Goal: Task Accomplishment & Management: Complete application form

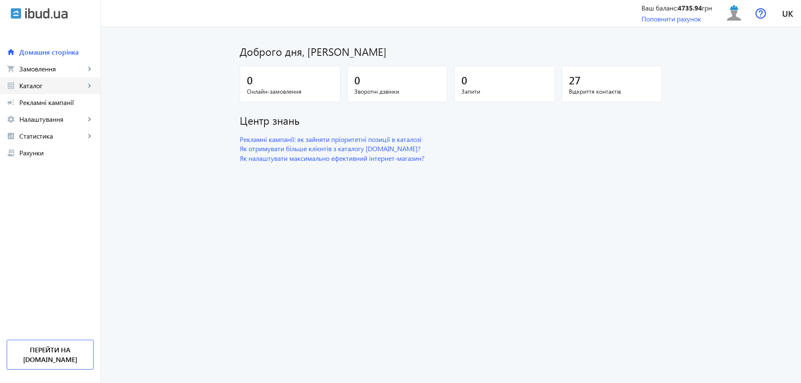
click at [19, 84] on span "Каталог" at bounding box center [52, 85] width 66 height 8
click at [42, 102] on span "Товари" at bounding box center [61, 102] width 65 height 8
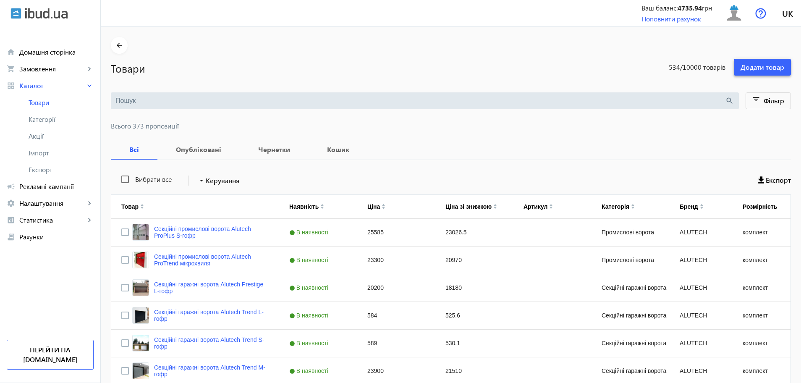
click at [782, 71] on span "Додати товар" at bounding box center [762, 67] width 44 height 9
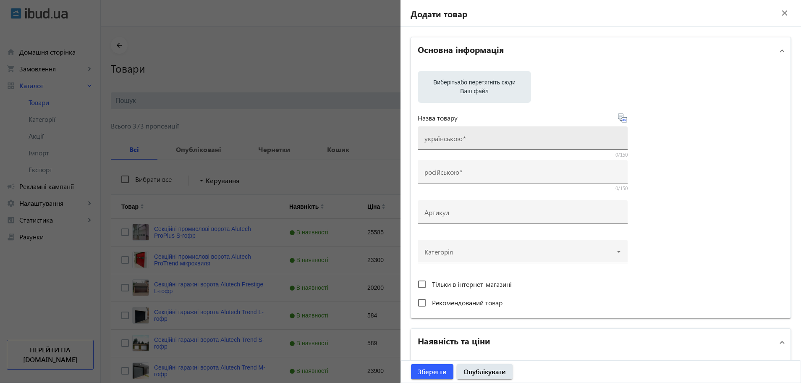
click at [433, 138] on mat-label "українською" at bounding box center [443, 138] width 38 height 9
click at [433, 138] on input "українською" at bounding box center [522, 140] width 196 height 9
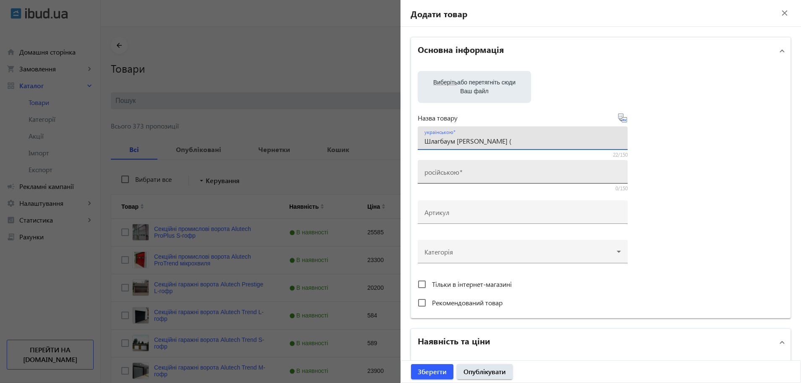
paste input "[PERSON_NAME] STRIKE"
drag, startPoint x: 544, startPoint y: 139, endPoint x: 421, endPoint y: 138, distance: 122.1
click at [421, 138] on div "українською Шлагбаум [PERSON_NAME] ([PERSON_NAME] STRIKE)" at bounding box center [523, 138] width 210 height 24
type input "Шлагбаум Гант Страйк ([PERSON_NAME] STRIKE)"
click at [444, 173] on mat-label "російською" at bounding box center [441, 171] width 35 height 9
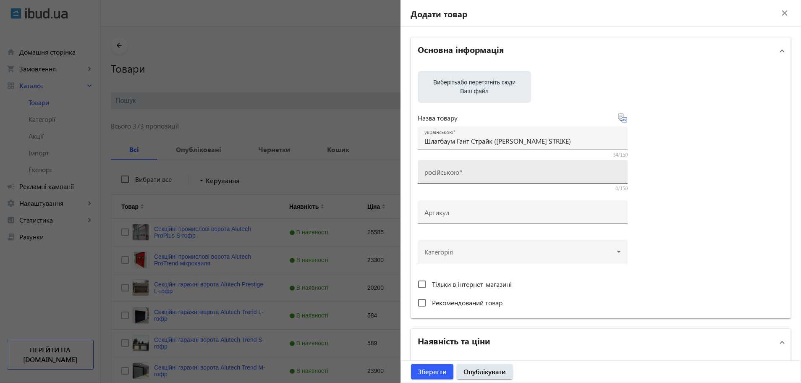
click at [444, 173] on input "російською" at bounding box center [522, 174] width 196 height 9
paste input "Шлагбаум Гант Страйк ([PERSON_NAME] STRIKE)"
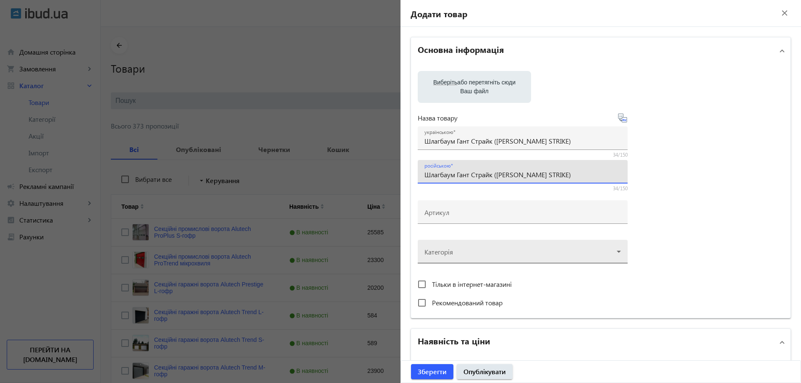
type input "Шлагбаум Гант Страйк ([PERSON_NAME] STRIKE)"
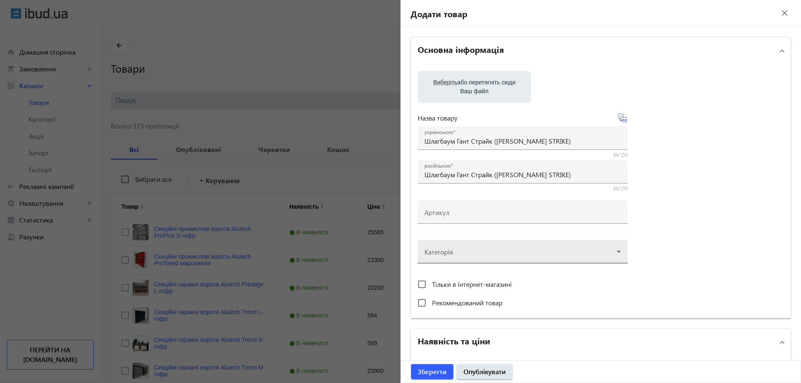
click at [454, 254] on div at bounding box center [522, 248] width 196 height 30
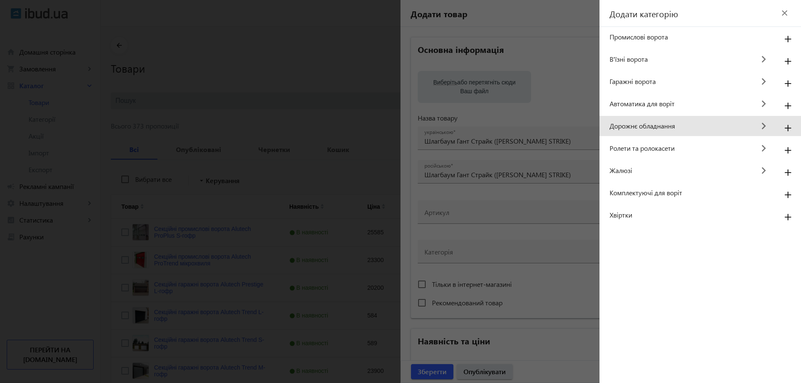
click at [634, 125] on span "Дорожнє обладнання" at bounding box center [681, 125] width 145 height 9
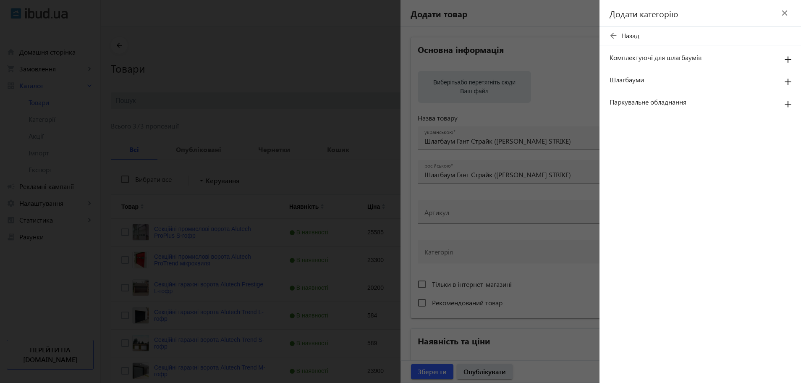
click at [634, 82] on span "Шлагбауми" at bounding box center [690, 79] width 163 height 9
click at [786, 83] on mat-icon "add" at bounding box center [788, 82] width 20 height 15
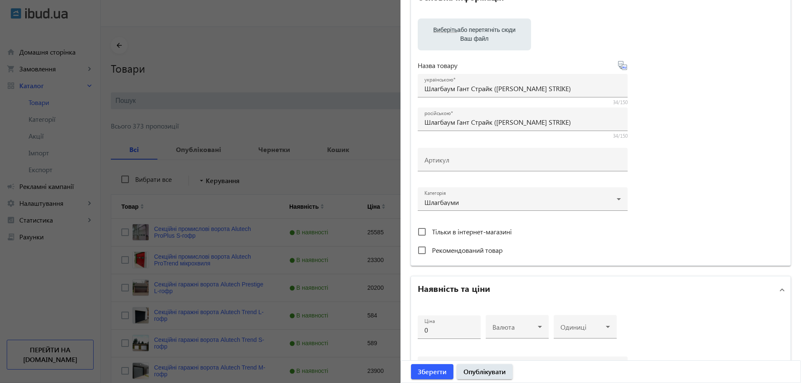
scroll to position [105, 0]
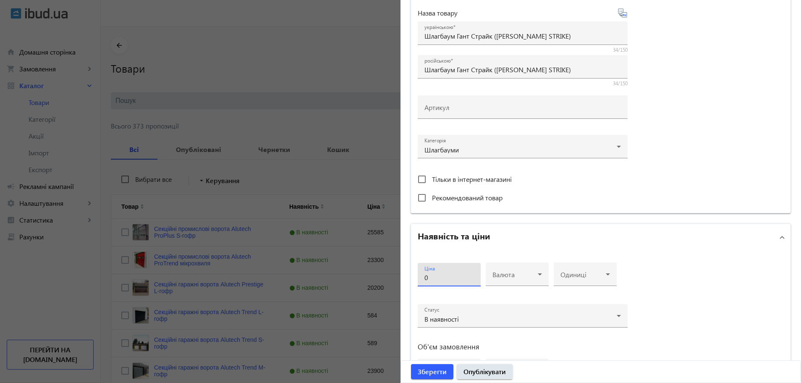
drag, startPoint x: 428, startPoint y: 280, endPoint x: 411, endPoint y: 274, distance: 18.2
click at [411, 274] on div "Ціна 0 Валюта Одиниці Статус В наявності Об'єм замовлення від до" at bounding box center [600, 326] width 379 height 151
type input "27000"
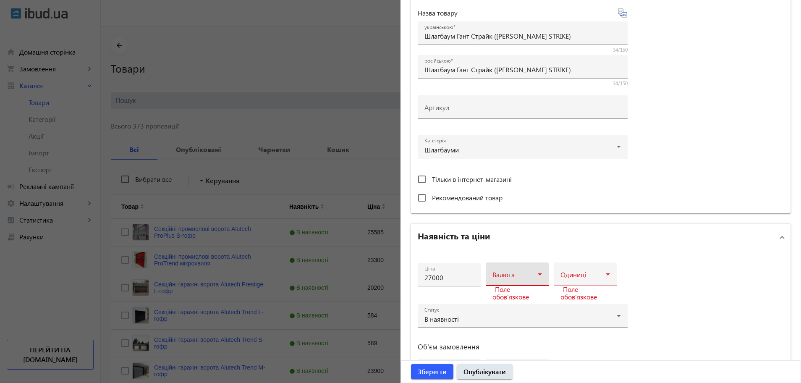
click at [526, 278] on span at bounding box center [514, 277] width 45 height 7
click at [497, 300] on span "грн" at bounding box center [495, 299] width 10 height 7
click at [569, 278] on span at bounding box center [582, 277] width 45 height 7
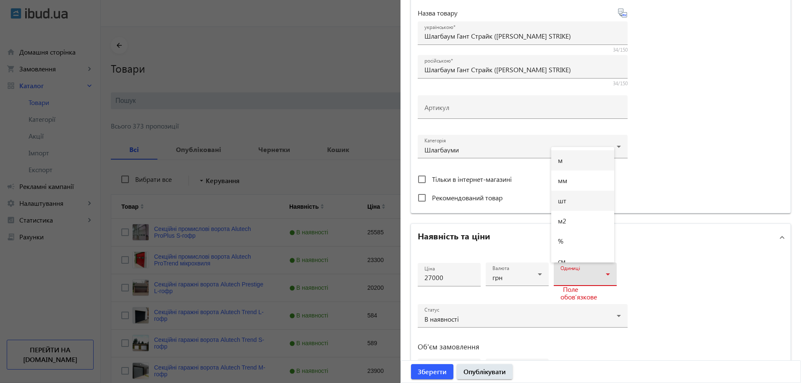
click at [575, 201] on mat-option "шт" at bounding box center [582, 201] width 63 height 20
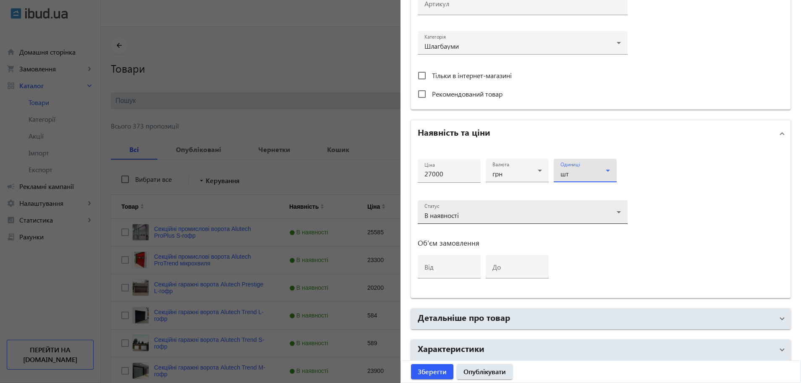
scroll to position [210, 0]
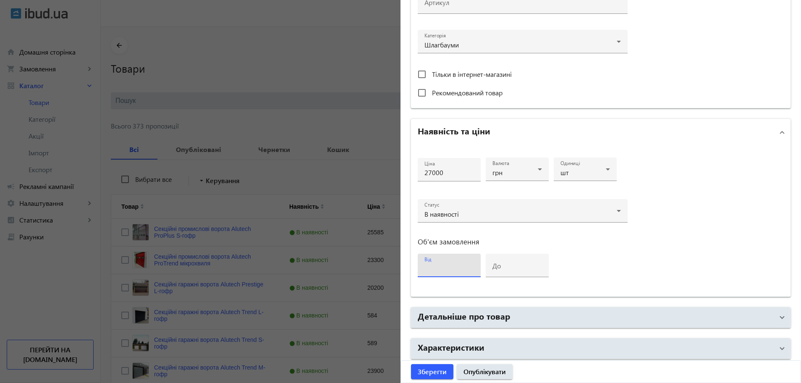
click at [439, 269] on input "від" at bounding box center [449, 268] width 50 height 9
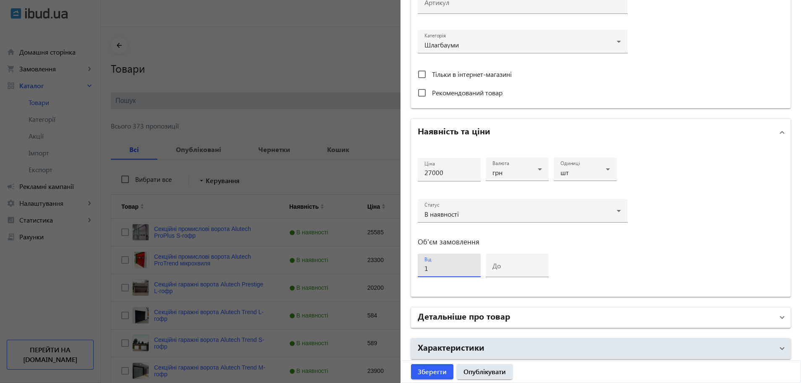
type input "1"
click at [451, 318] on h2 "Детальніше про товар" at bounding box center [464, 316] width 92 height 12
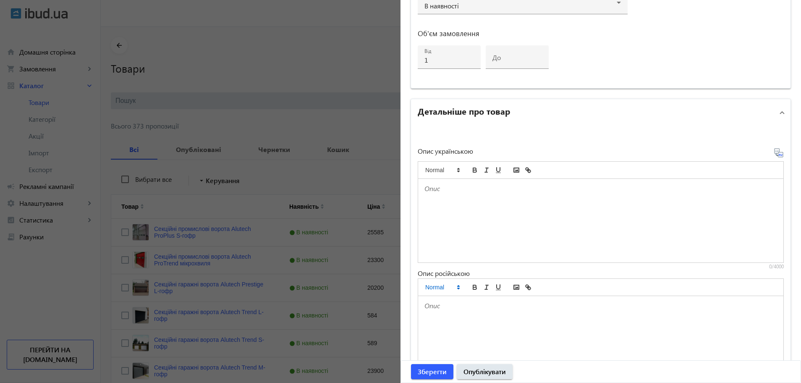
scroll to position [420, 0]
click at [418, 198] on div at bounding box center [600, 219] width 365 height 84
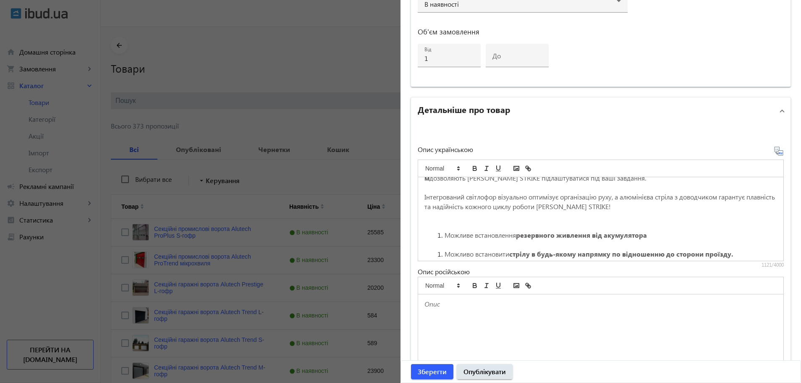
scroll to position [0, 0]
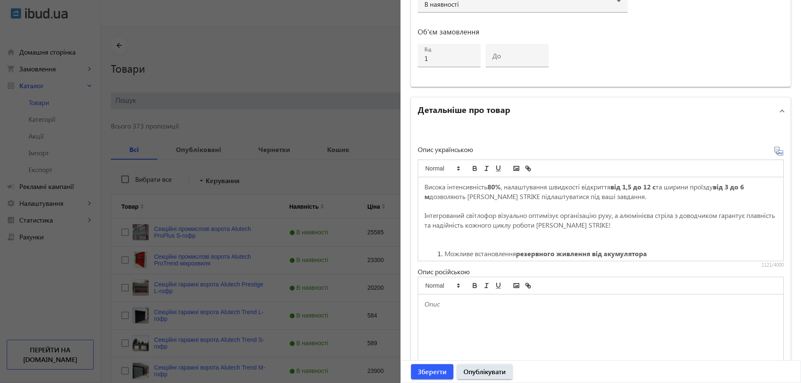
click at [701, 217] on span "Інтегрований світлофор візуально оптимізує організацію руху, а алюмінієва стріл…" at bounding box center [600, 220] width 352 height 18
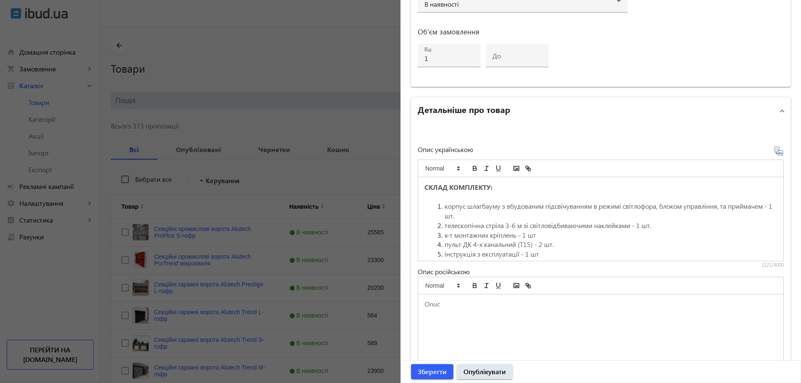
scroll to position [184, 0]
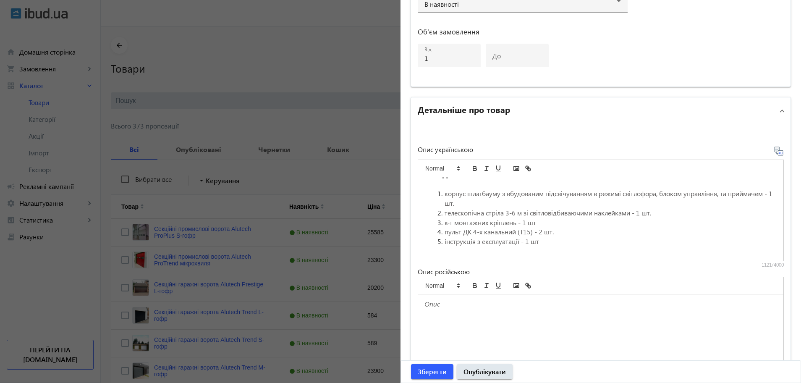
click at [776, 155] on icon at bounding box center [779, 151] width 10 height 10
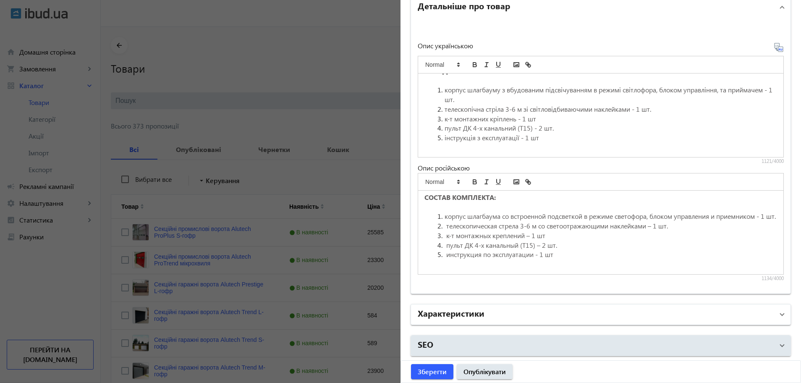
click at [472, 313] on h2 "Характеристики" at bounding box center [451, 313] width 67 height 12
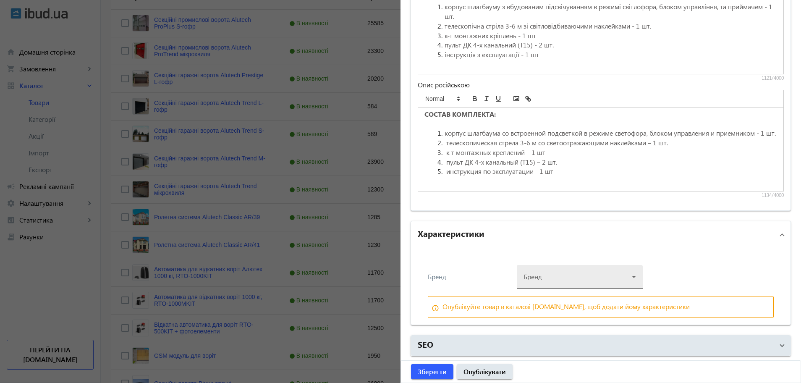
scroll to position [210, 0]
click at [551, 274] on div at bounding box center [579, 273] width 112 height 30
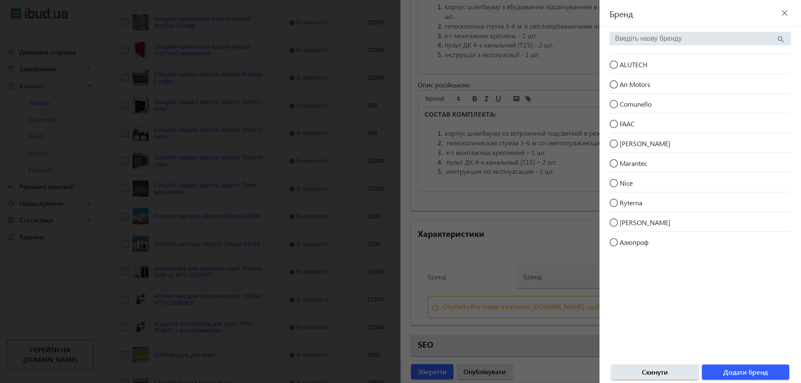
click at [614, 143] on input "[PERSON_NAME]" at bounding box center [617, 147] width 17 height 17
radio input "true"
click at [741, 374] on span "Додати бренд" at bounding box center [745, 371] width 44 height 9
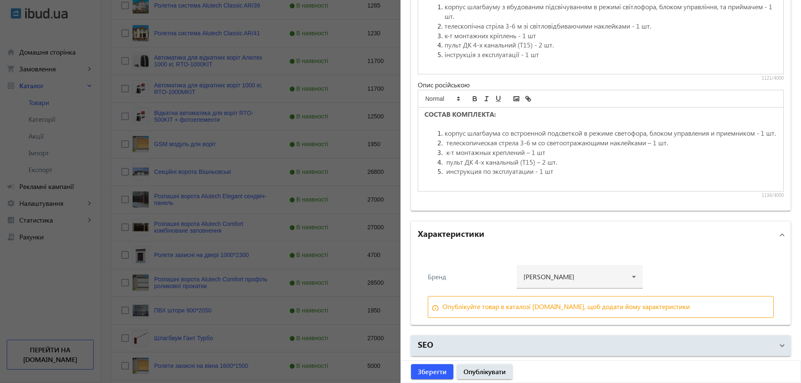
scroll to position [472, 0]
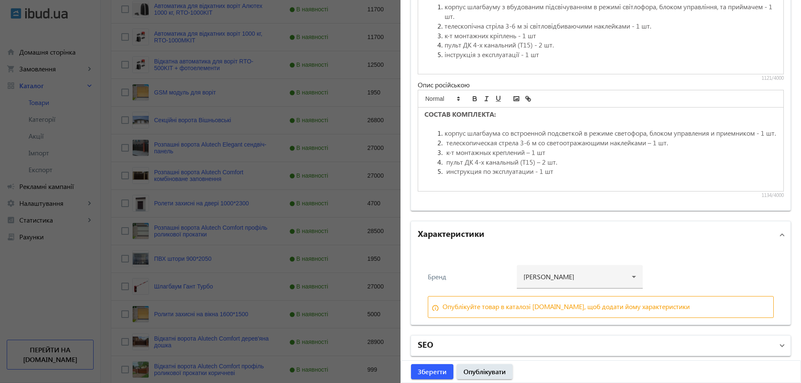
click at [436, 346] on mat-panel-title "SEO" at bounding box center [596, 345] width 356 height 15
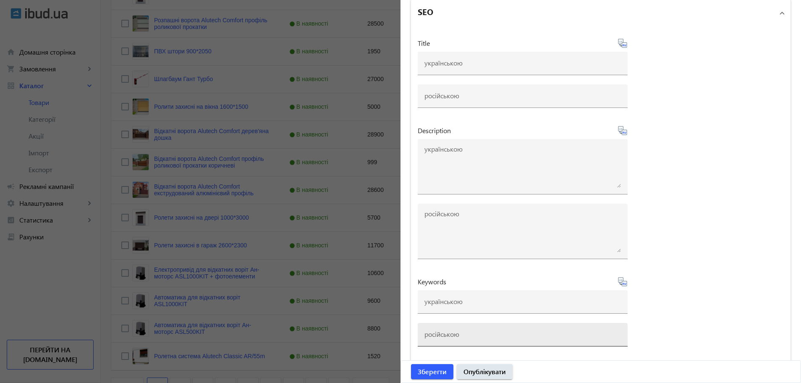
scroll to position [682, 0]
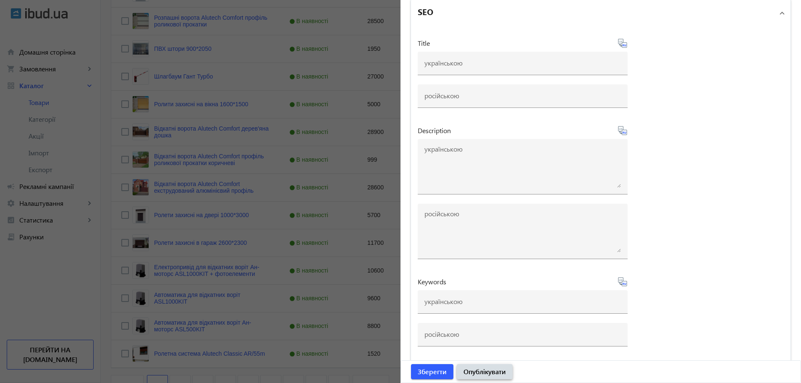
click at [465, 370] on span "Опублікувати" at bounding box center [484, 371] width 42 height 9
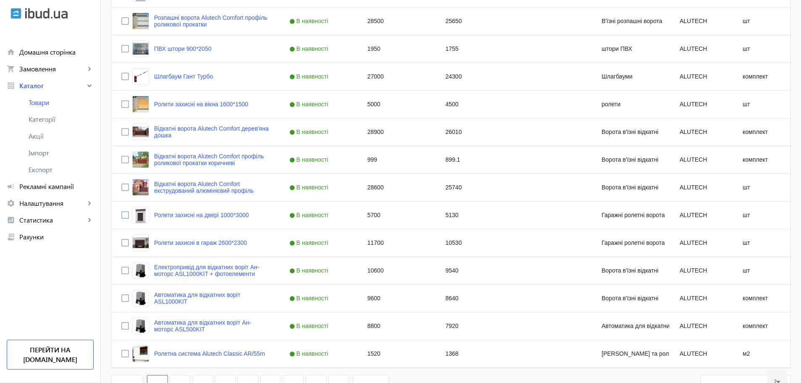
scroll to position [0, 0]
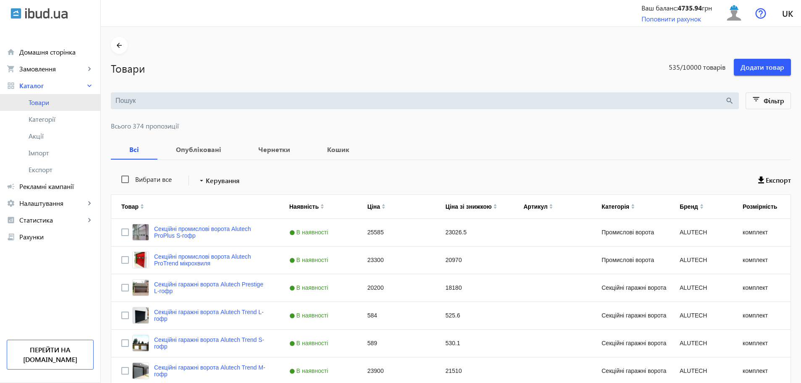
click at [52, 105] on span "Товари" at bounding box center [61, 102] width 65 height 8
click at [136, 106] on div "search" at bounding box center [425, 100] width 628 height 17
click at [133, 103] on input "search" at bounding box center [419, 100] width 609 height 9
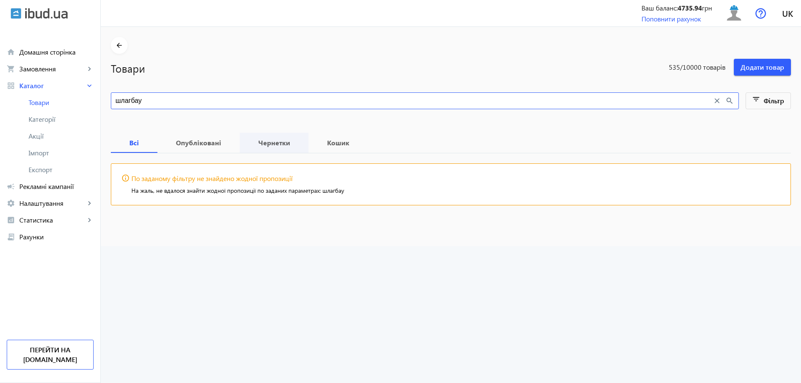
type input "шлагбау"
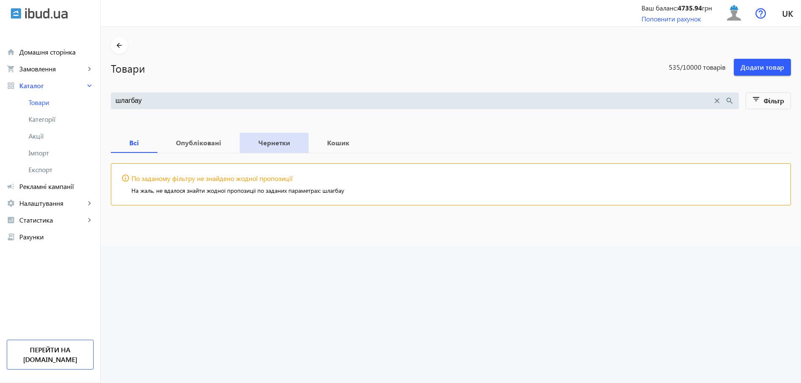
click at [274, 145] on b "Чернетки" at bounding box center [274, 142] width 49 height 7
click at [331, 140] on b "Кошик" at bounding box center [338, 142] width 39 height 7
click at [212, 139] on b "Опубліковані" at bounding box center [198, 142] width 62 height 7
click at [137, 144] on b "Всі" at bounding box center [134, 142] width 26 height 7
click at [55, 113] on link "Категорії" at bounding box center [50, 119] width 100 height 17
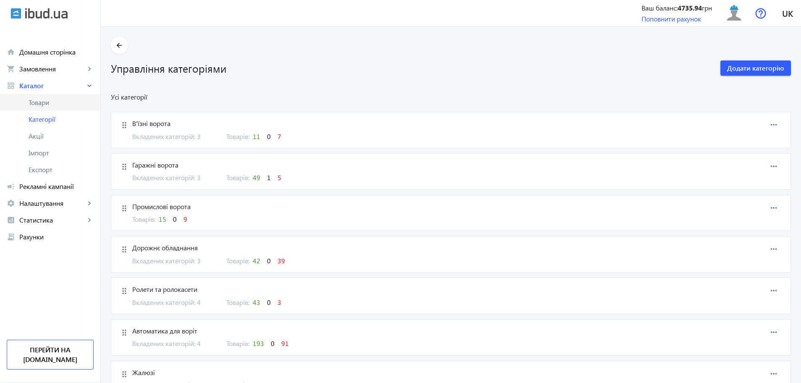
click at [44, 102] on span "Товари" at bounding box center [61, 102] width 65 height 8
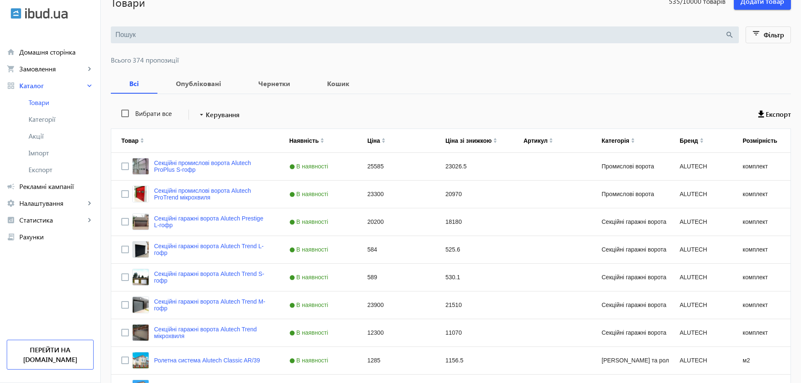
scroll to position [52, 0]
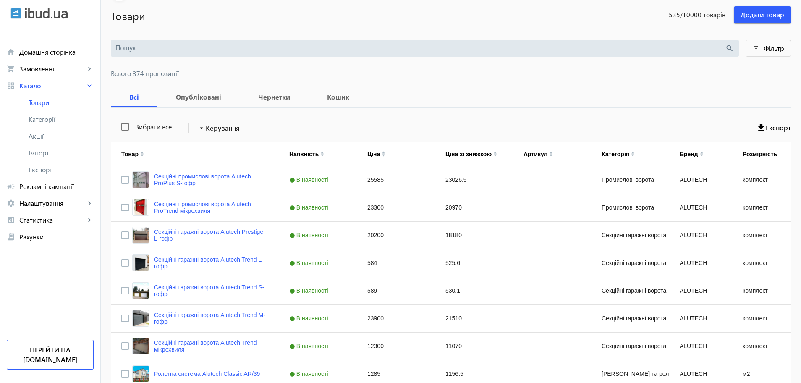
click at [135, 51] on input "search" at bounding box center [419, 48] width 609 height 9
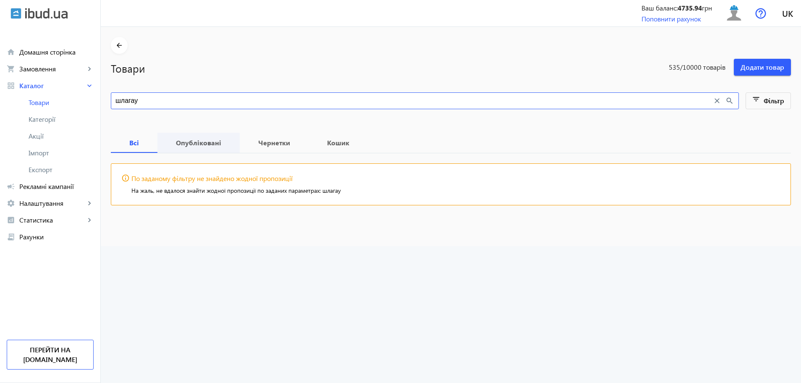
type input "шлагау"
click at [196, 141] on b "Опубліковані" at bounding box center [198, 142] width 62 height 7
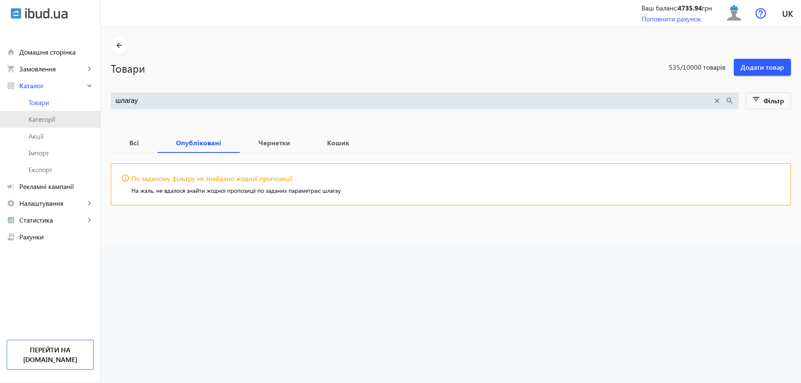
click at [39, 121] on span "Категорії" at bounding box center [61, 119] width 65 height 8
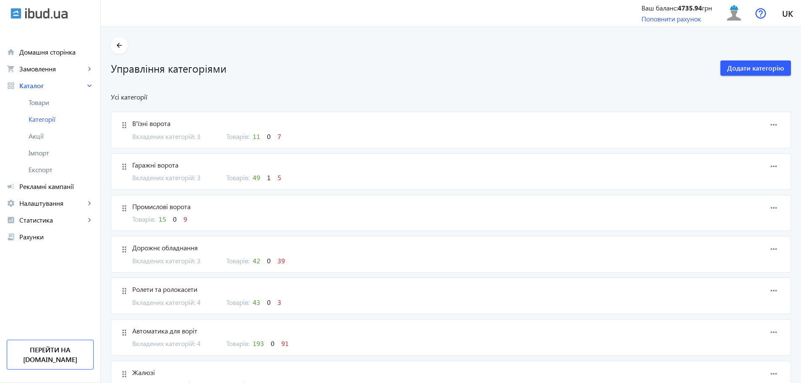
click at [162, 244] on span "Дорожнє обладнання" at bounding box center [397, 247] width 531 height 9
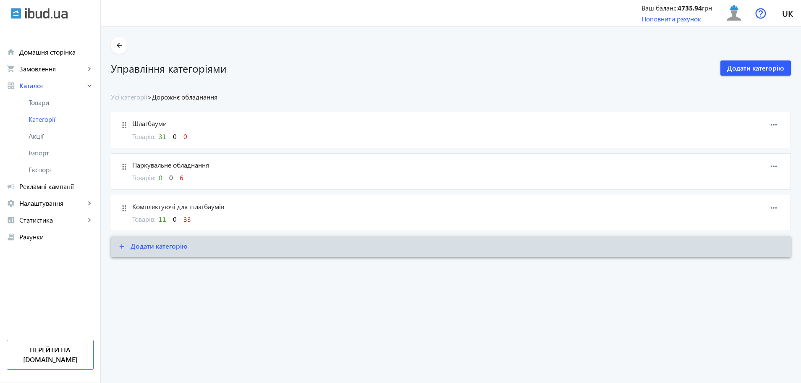
click at [162, 244] on span "Додати категорію" at bounding box center [159, 245] width 57 height 9
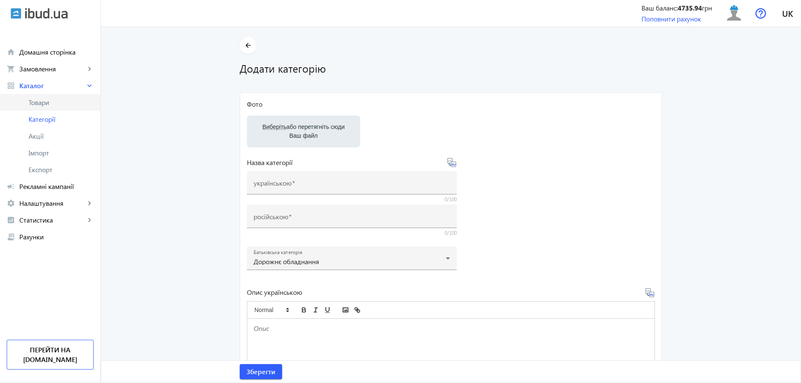
click at [33, 97] on link "Товари" at bounding box center [50, 102] width 100 height 17
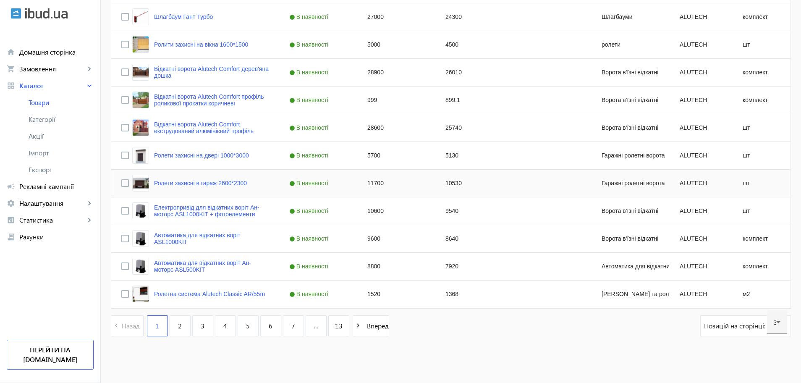
scroll to position [742, 0]
click at [335, 322] on span "13" at bounding box center [339, 325] width 8 height 9
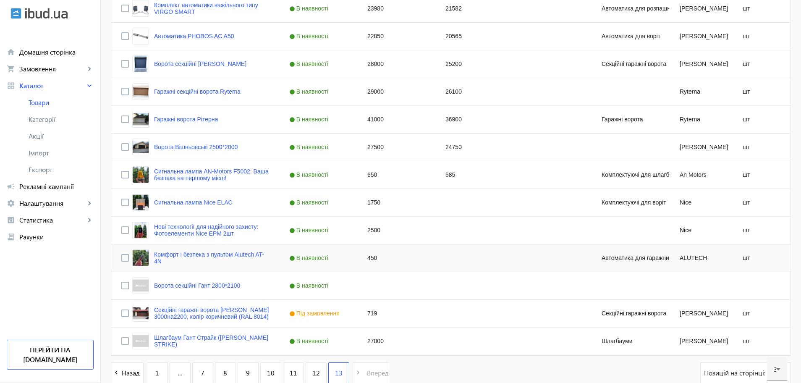
scroll to position [299, 0]
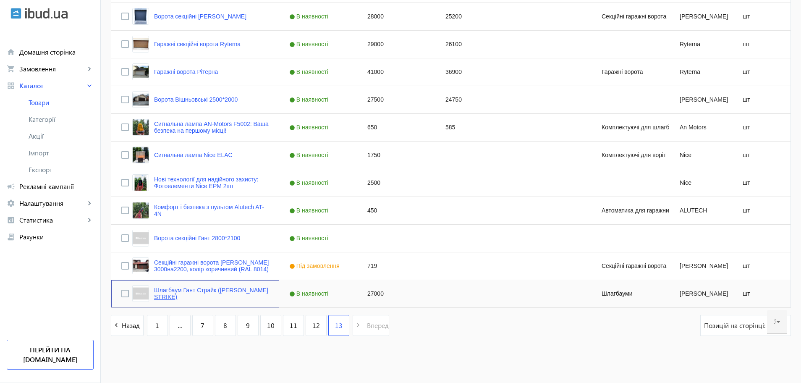
click at [169, 290] on link "Шлагбаум Гант Страйк ([PERSON_NAME] STRIKE)" at bounding box center [211, 293] width 115 height 13
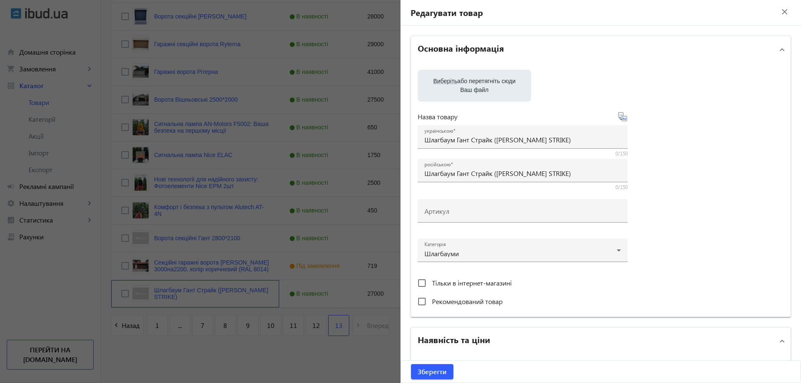
scroll to position [0, 0]
click at [438, 85] on span "Виберіть" at bounding box center [445, 82] width 24 height 7
click at [438, 85] on input "Виберіть або перетягніть сюди Ваш файл" at bounding box center [474, 88] width 100 height 10
type input "C:\fakepath\страйк.jpg"
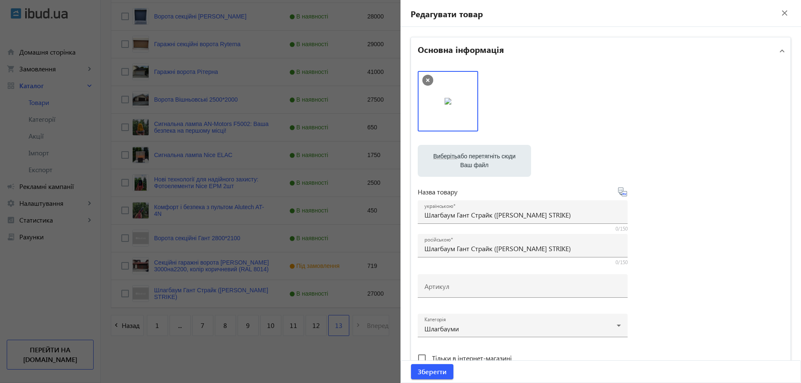
scroll to position [52, 0]
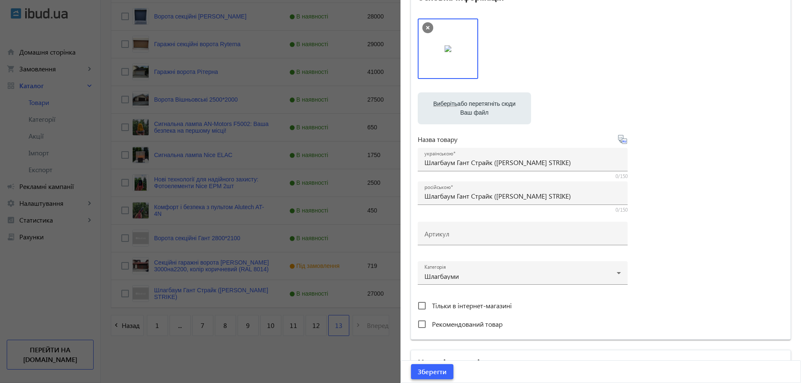
click at [441, 374] on span "Зберегти" at bounding box center [432, 371] width 29 height 9
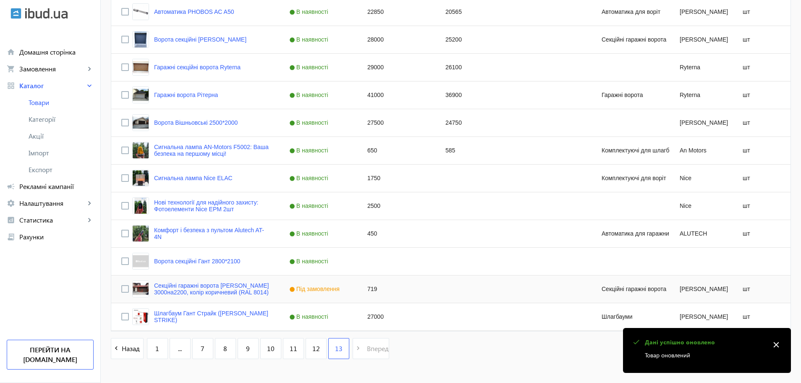
scroll to position [299, 0]
